Goal: Task Accomplishment & Management: Complete application form

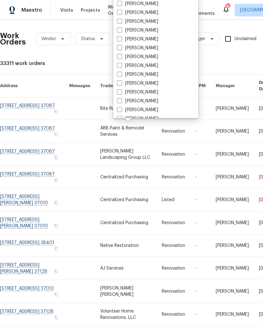
click at [121, 76] on span at bounding box center [119, 74] width 5 height 5
click at [121, 75] on input "[PERSON_NAME]" at bounding box center [119, 73] width 4 height 4
checkbox input "true"
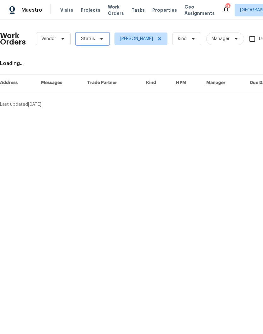
click at [99, 39] on icon at bounding box center [101, 38] width 5 height 5
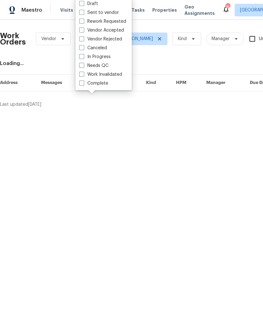
click at [105, 66] on label "Needs QC" at bounding box center [93, 65] width 29 height 6
click at [83, 66] on input "Needs QC" at bounding box center [81, 64] width 4 height 4
checkbox input "true"
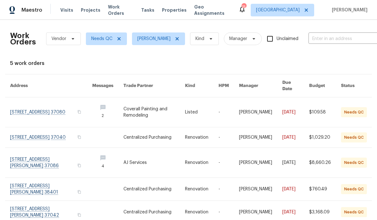
click at [53, 103] on link at bounding box center [51, 112] width 82 height 30
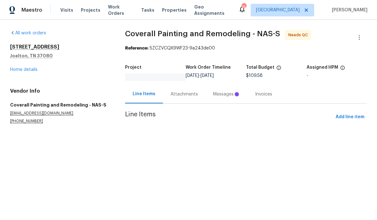
click at [147, 94] on div "Line Items" at bounding box center [143, 94] width 23 height 6
click at [226, 95] on div "Messages" at bounding box center [226, 94] width 27 height 6
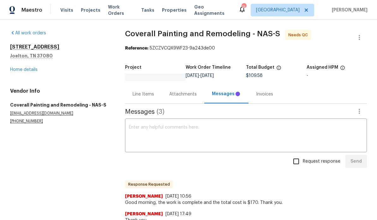
click at [146, 94] on div "Line Items" at bounding box center [142, 94] width 21 height 6
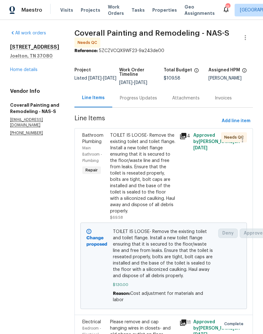
scroll to position [0, 0]
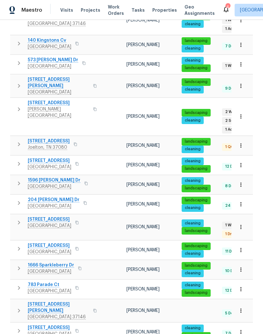
scroll to position [264, 0]
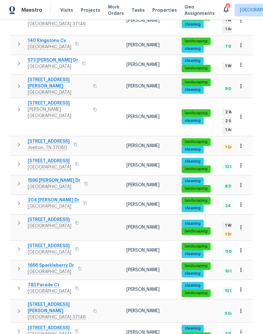
click at [57, 100] on span "[STREET_ADDRESS]" at bounding box center [59, 103] width 62 height 6
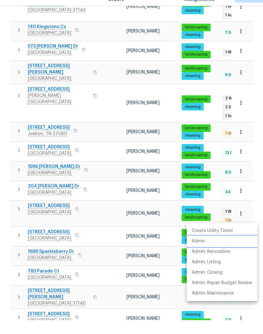
click at [205, 252] on p "Admin" at bounding box center [198, 255] width 13 height 7
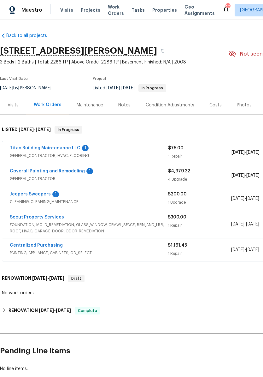
click at [56, 217] on link "Scout Property Services" at bounding box center [37, 217] width 54 height 4
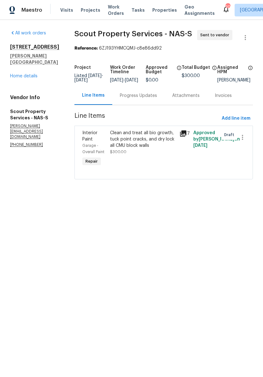
click at [144, 99] on div "Progress Updates" at bounding box center [138, 95] width 37 height 6
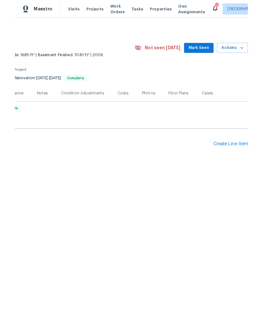
scroll to position [0, 93]
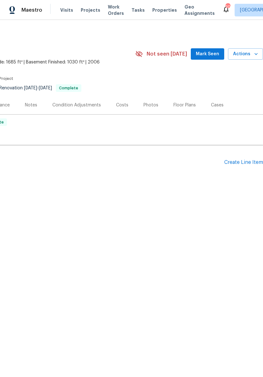
click at [244, 163] on div "Create Line Item" at bounding box center [243, 162] width 39 height 6
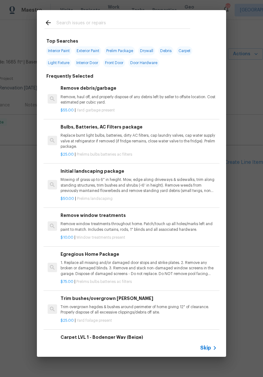
click at [113, 24] on input "text" at bounding box center [123, 23] width 134 height 9
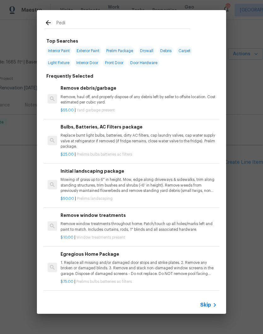
type input "Pedis"
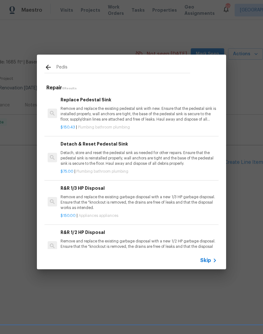
click at [118, 152] on p "Detach, store and reset the pedestal sink as needed for other repairs. Ensure t…" at bounding box center [139, 158] width 156 height 16
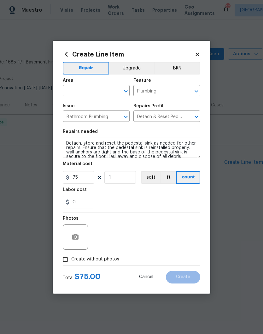
click at [116, 90] on icon "Clear" at bounding box center [118, 91] width 6 height 6
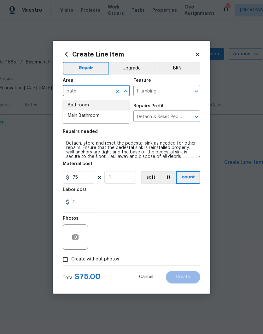
click at [89, 106] on li "Bathroom" at bounding box center [96, 105] width 67 height 10
type input "Bathroom"
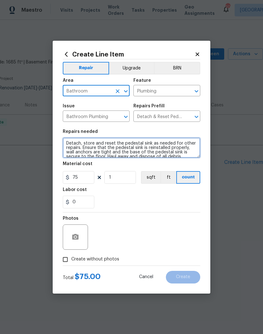
click at [67, 144] on textarea "Detach, store and reset the pedestal sink as needed for other repairs. Ensure t…" at bounding box center [132, 148] width 138 height 20
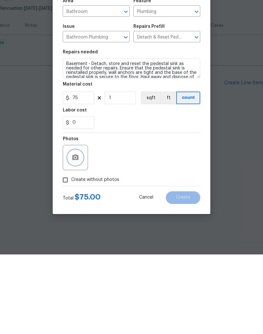
click at [79, 229] on button "button" at bounding box center [75, 236] width 15 height 15
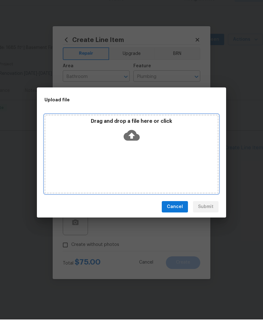
click at [167, 162] on div "Drag and drop a file here or click" at bounding box center [131, 168] width 174 height 79
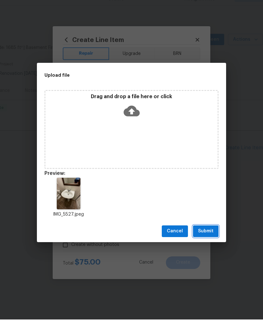
click at [215, 240] on button "Submit" at bounding box center [206, 246] width 26 height 12
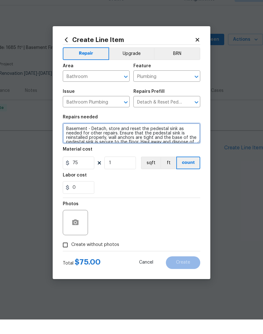
click at [93, 138] on textarea "Basement - Detach, store and reset the pedestal sink as needed for other repair…" at bounding box center [132, 148] width 138 height 20
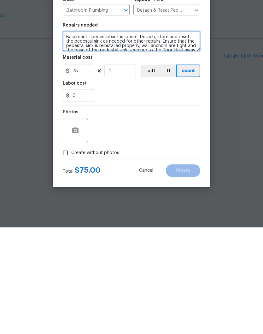
type textarea "Basement - pedestal sink is loose - Detach, store and reset the pedestal sink a…"
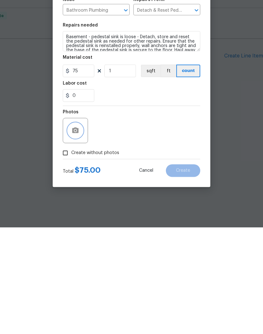
click at [77, 233] on icon "button" at bounding box center [76, 237] width 8 height 8
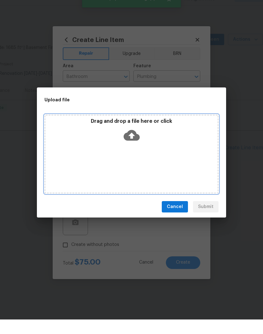
click at [151, 146] on div "Drag and drop a file here or click" at bounding box center [131, 168] width 174 height 79
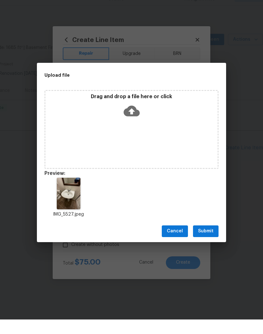
click at [207, 242] on span "Submit" at bounding box center [205, 246] width 15 height 8
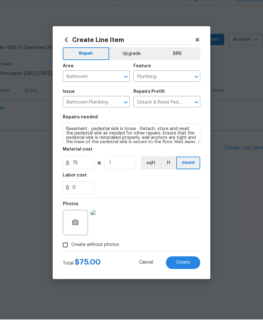
click at [185, 274] on span "Create" at bounding box center [183, 276] width 14 height 5
type input "0"
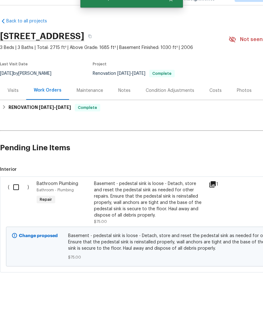
scroll to position [0, 0]
click at [18, 195] on input "checkbox" at bounding box center [18, 201] width 18 height 13
checkbox input "true"
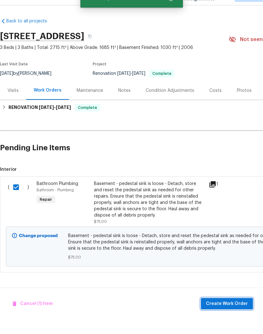
click at [239, 314] on span "Create Work Order" at bounding box center [227, 318] width 42 height 8
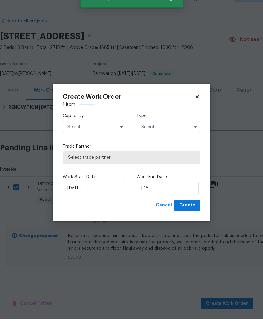
click at [111, 135] on input "text" at bounding box center [95, 141] width 64 height 13
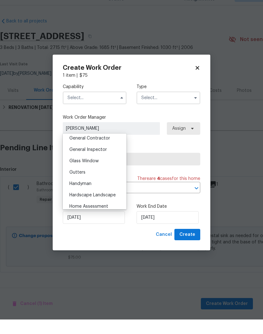
scroll to position [306, 0]
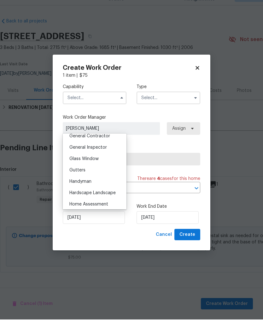
click at [87, 190] on div "Handyman" at bounding box center [94, 195] width 61 height 11
type input "Handyman"
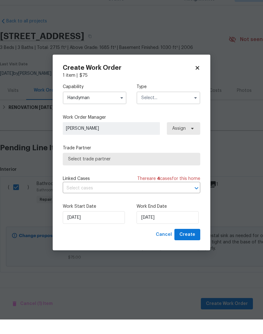
click at [177, 106] on input "text" at bounding box center [169, 112] width 64 height 13
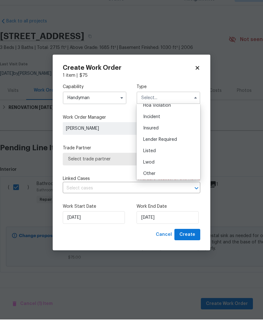
scroll to position [32, 0]
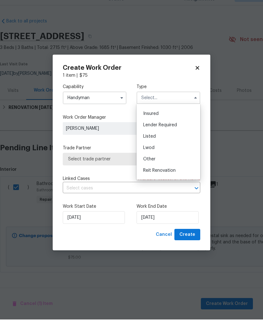
click at [159, 145] on div "Listed" at bounding box center [168, 150] width 61 height 11
type input "Listed"
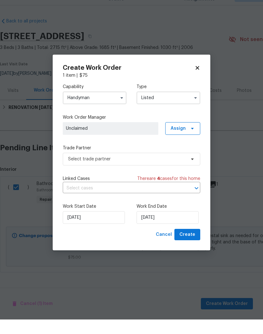
scroll to position [0, 0]
click at [186, 137] on span "Assign" at bounding box center [182, 143] width 35 height 13
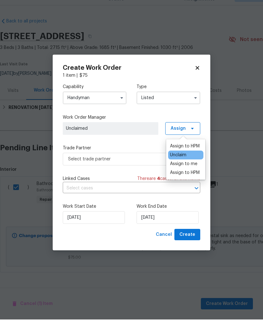
click at [194, 175] on div "Assign to me" at bounding box center [183, 178] width 27 height 6
click at [141, 140] on span "[PERSON_NAME]" at bounding box center [110, 143] width 89 height 6
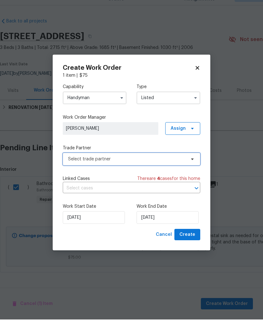
click at [139, 170] on span "Select trade partner" at bounding box center [127, 173] width 118 height 6
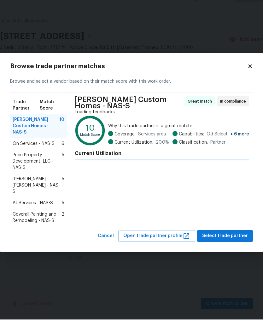
click at [40, 226] on span "Coverall Painting and Remodeling - NAS-S" at bounding box center [37, 232] width 49 height 13
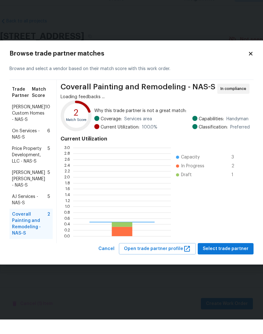
scroll to position [88, 98]
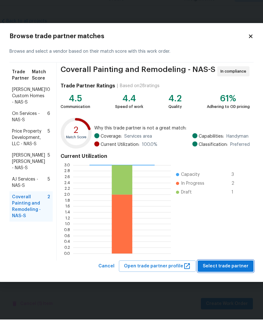
click at [230, 277] on span "Select trade partner" at bounding box center [226, 281] width 46 height 8
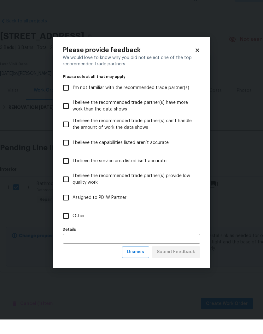
click at [69, 224] on input "Other" at bounding box center [65, 230] width 13 height 13
checkbox input "true"
click at [125, 248] on input "text" at bounding box center [132, 253] width 138 height 10
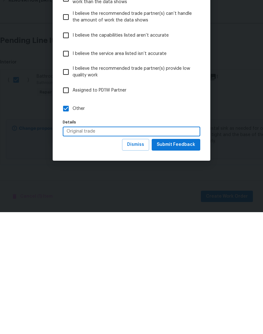
type input "Original trade"
click at [177, 262] on span "Submit Feedback" at bounding box center [176, 266] width 38 height 8
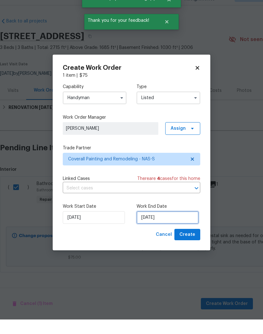
click at [165, 226] on input "[DATE]" at bounding box center [168, 232] width 62 height 13
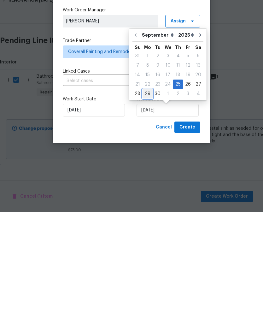
click at [150, 211] on div "29" at bounding box center [148, 215] width 10 height 9
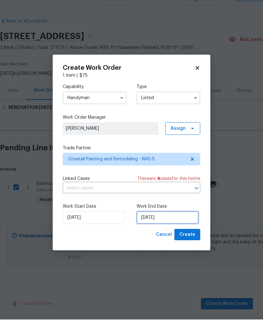
click at [180, 226] on input "9/29/2025" at bounding box center [168, 232] width 62 height 13
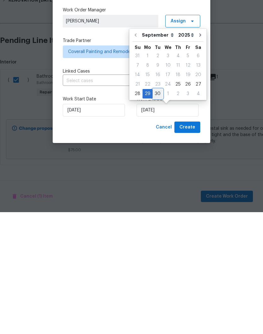
click at [158, 211] on div "30" at bounding box center [158, 215] width 10 height 9
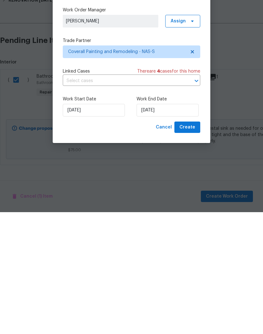
type input "9/30/2025"
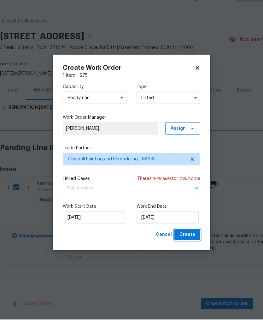
click at [190, 245] on span "Create" at bounding box center [188, 249] width 16 height 8
checkbox input "false"
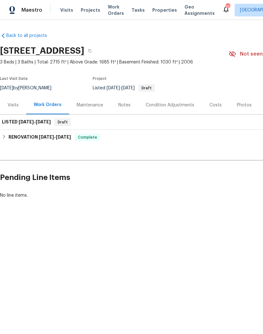
scroll to position [0, 0]
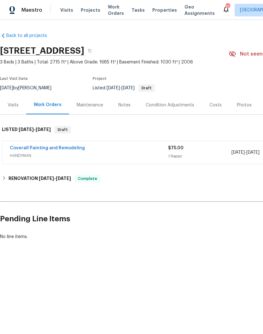
click at [52, 149] on link "Coverall Painting and Remodeling" at bounding box center [47, 148] width 75 height 4
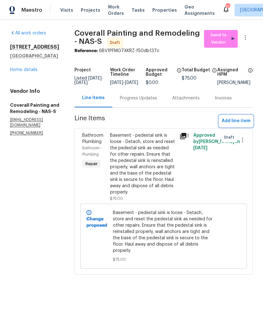
click at [243, 125] on span "Add line item" at bounding box center [236, 121] width 29 height 8
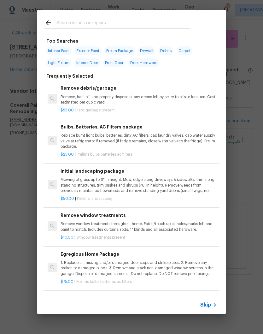
click at [113, 20] on input "text" at bounding box center [123, 23] width 134 height 9
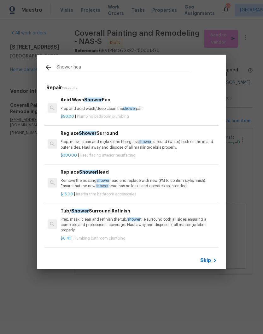
type input "Shower heaf"
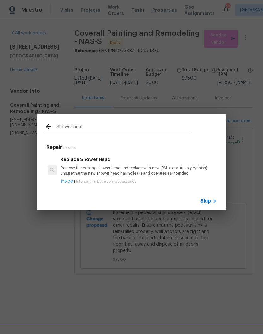
click at [103, 157] on h6 "Replace Shower Head" at bounding box center [139, 159] width 156 height 7
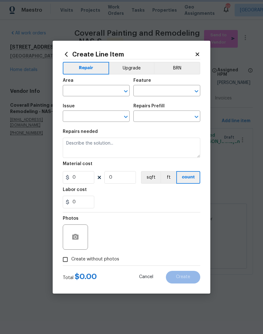
type input "Interior Trim"
type input "Bathroom Accesories"
type input "Replace Shower Head $15.00"
type textarea "Remove the existing shower head and replace with new (PM to confirm style/finis…"
type input "15"
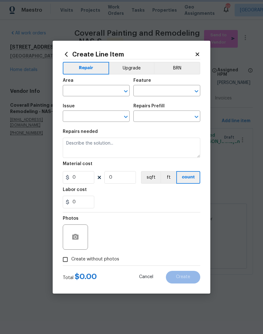
type input "1"
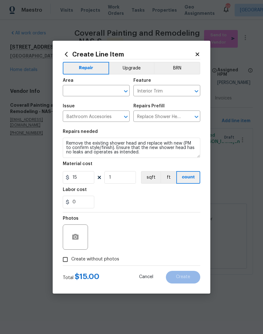
click at [109, 90] on input "text" at bounding box center [87, 91] width 49 height 10
click at [93, 116] on li "Main Bathroom" at bounding box center [96, 115] width 67 height 10
type input "Main Bathroom"
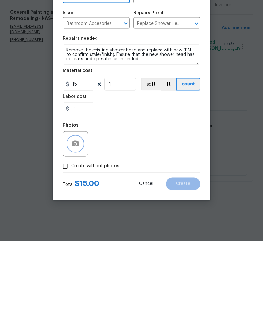
click at [81, 229] on button "button" at bounding box center [75, 236] width 15 height 15
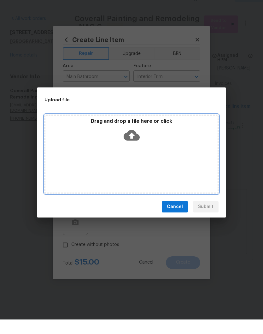
click at [158, 148] on div "Drag and drop a file here or click" at bounding box center [131, 168] width 174 height 79
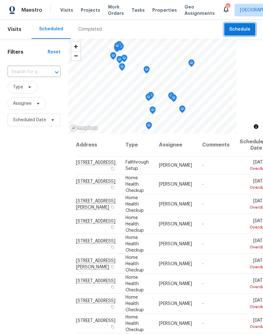
click at [243, 27] on span "Schedule" at bounding box center [239, 30] width 21 height 8
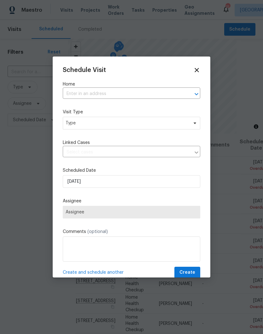
click at [93, 94] on input "text" at bounding box center [123, 94] width 120 height 10
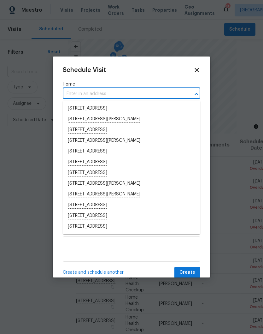
click at [85, 91] on input "text" at bounding box center [123, 94] width 120 height 10
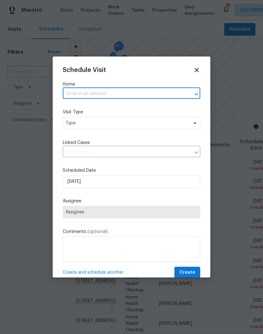
paste input "[STREET_ADDRESS]"
type input "[STREET_ADDRESS]"
click at [116, 107] on li "[STREET_ADDRESS]" at bounding box center [132, 108] width 138 height 11
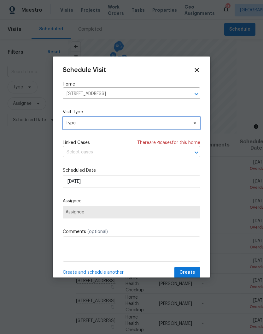
click at [195, 125] on icon at bounding box center [194, 123] width 5 height 5
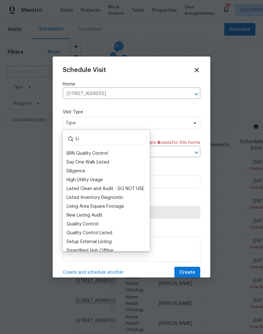
type input "Li"
click at [114, 196] on div "Listed Inventory Diagnostic" at bounding box center [95, 197] width 57 height 6
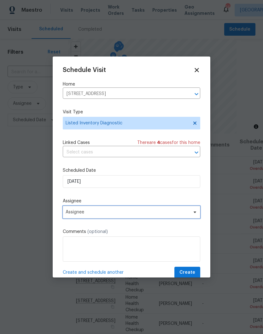
click at [193, 214] on icon at bounding box center [194, 211] width 5 height 5
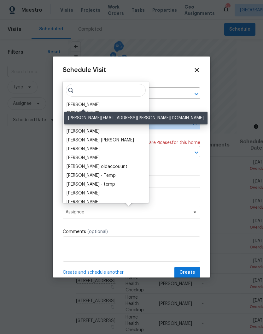
click at [97, 104] on div "[PERSON_NAME]" at bounding box center [83, 105] width 33 height 6
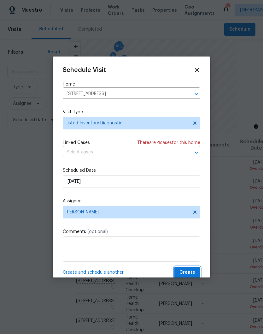
click at [190, 272] on span "Create" at bounding box center [188, 272] width 16 height 8
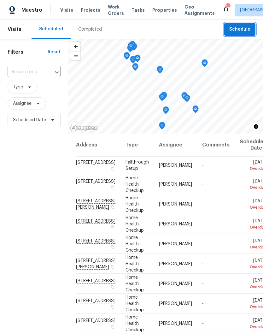
click at [240, 30] on span "Schedule" at bounding box center [239, 30] width 21 height 8
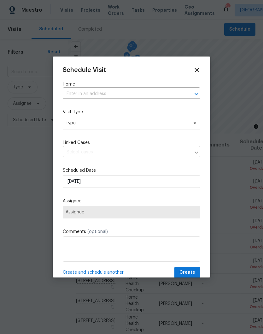
click at [119, 94] on input "text" at bounding box center [123, 94] width 120 height 10
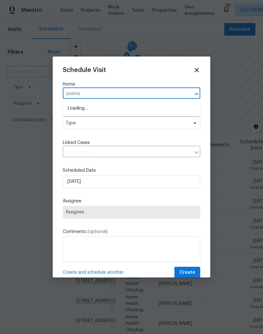
type input "pointer"
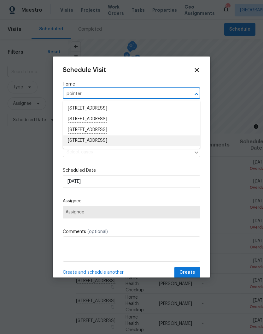
click at [113, 141] on li "[STREET_ADDRESS]" at bounding box center [132, 140] width 138 height 11
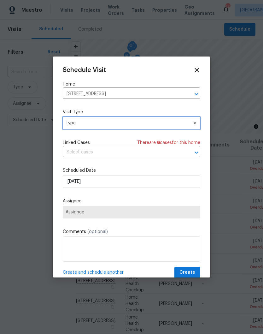
click at [192, 124] on span at bounding box center [194, 123] width 7 height 5
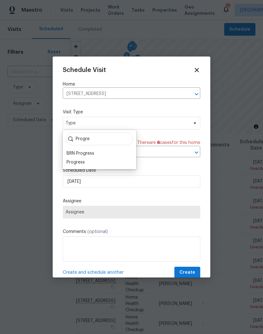
type input "Progre"
click at [84, 162] on div "Progress" at bounding box center [76, 162] width 18 height 6
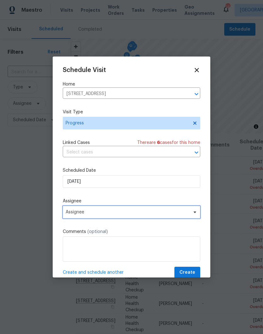
click at [194, 213] on icon at bounding box center [195, 212] width 3 height 2
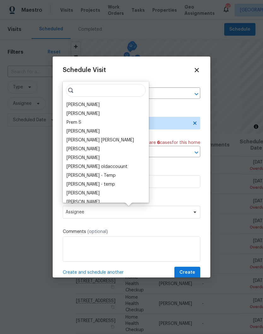
click at [99, 104] on div "[PERSON_NAME]" at bounding box center [83, 105] width 33 height 6
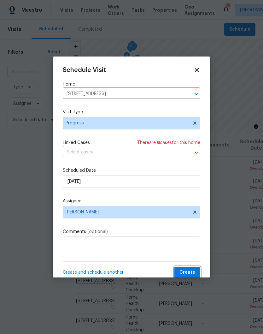
click at [194, 270] on span "Create" at bounding box center [188, 272] width 16 height 8
